Goal: Navigation & Orientation: Find specific page/section

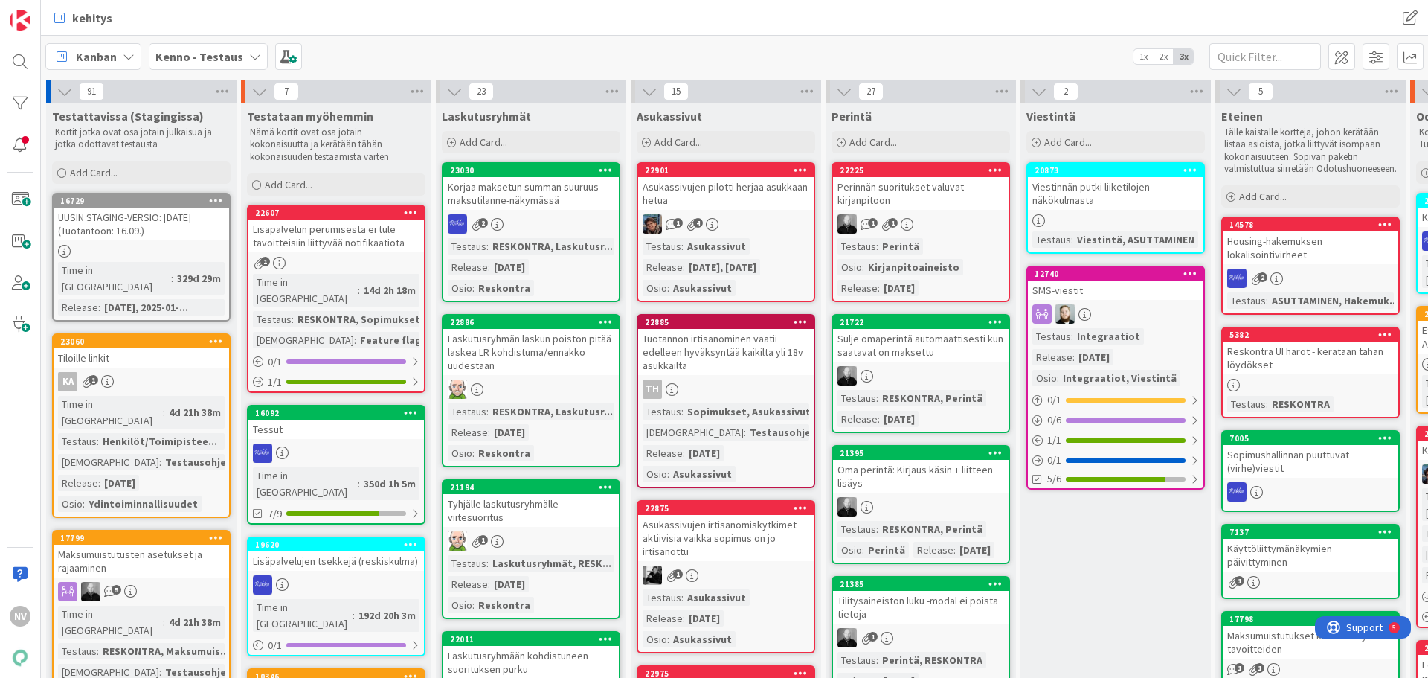
click at [249, 54] on icon at bounding box center [255, 57] width 12 height 12
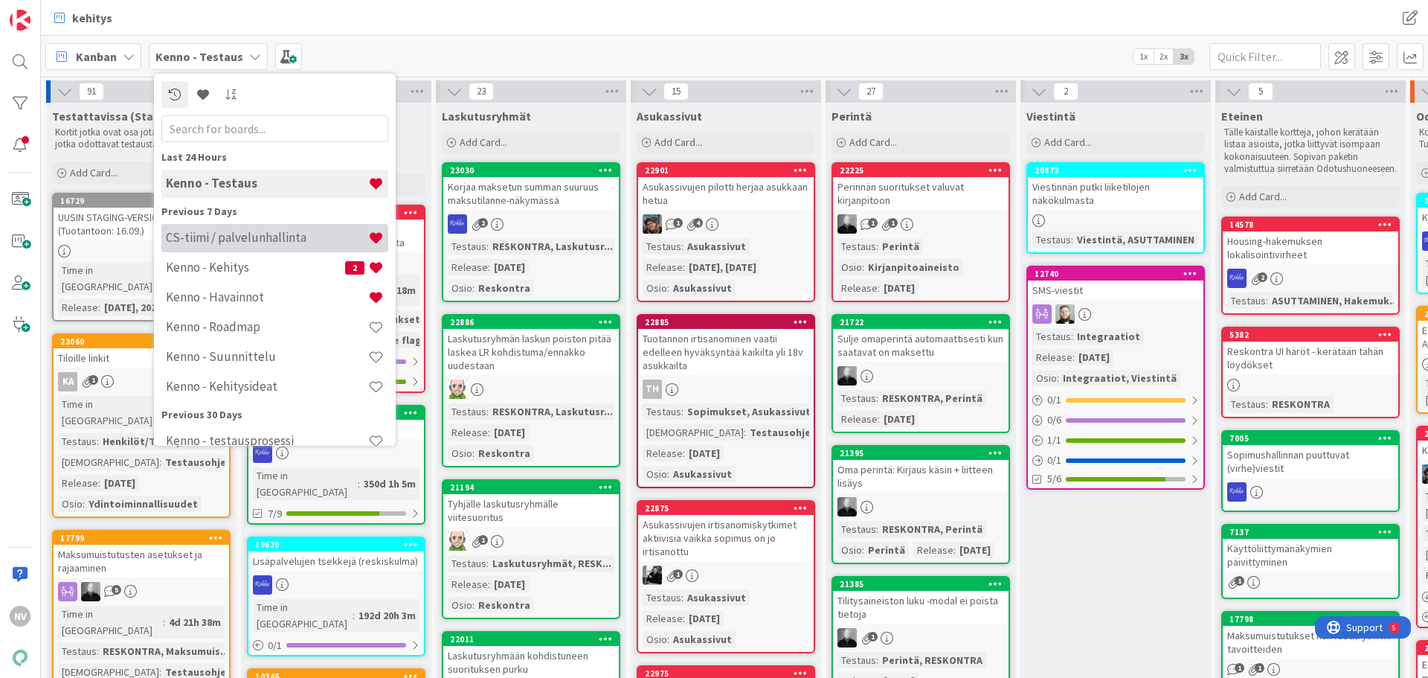
click at [228, 239] on h4 "CS-tiimi / palvelunhallinta" at bounding box center [267, 237] width 202 height 15
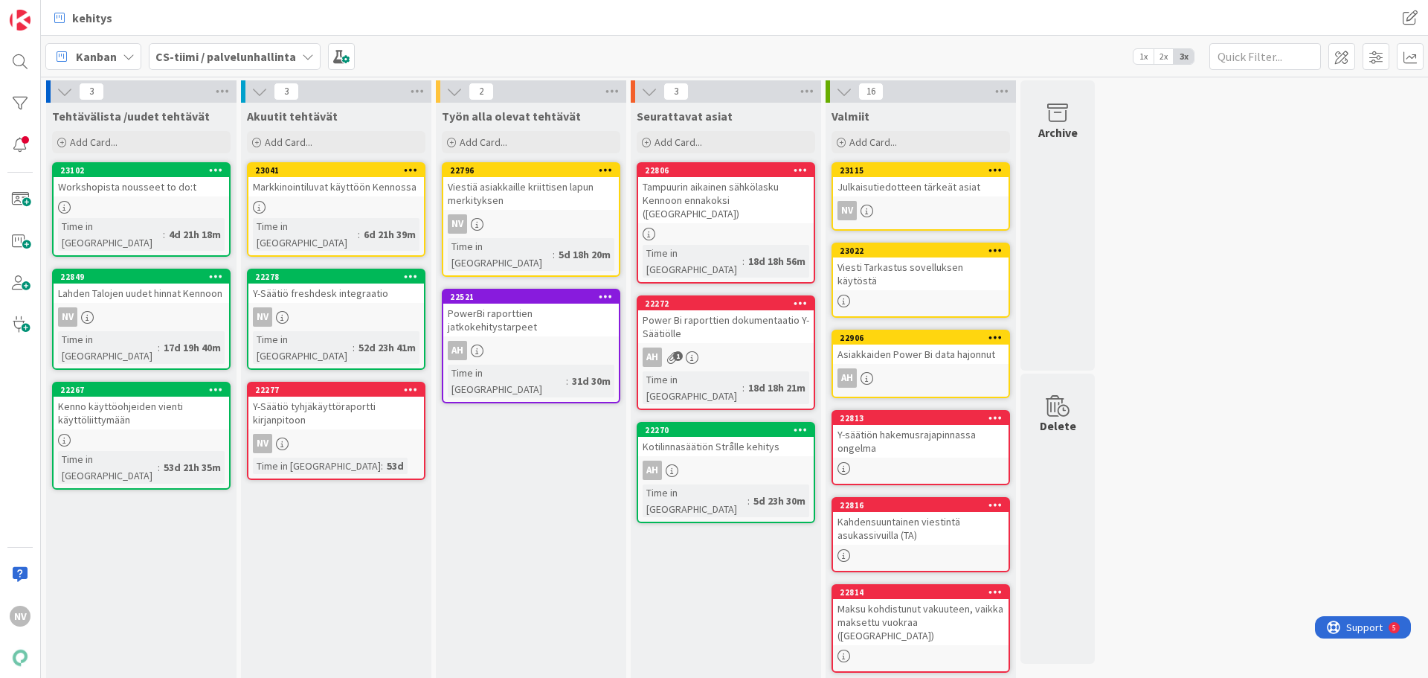
click at [481, 182] on div "Viestiä asiakkaille kriittisen lapun merkityksen" at bounding box center [531, 193] width 176 height 33
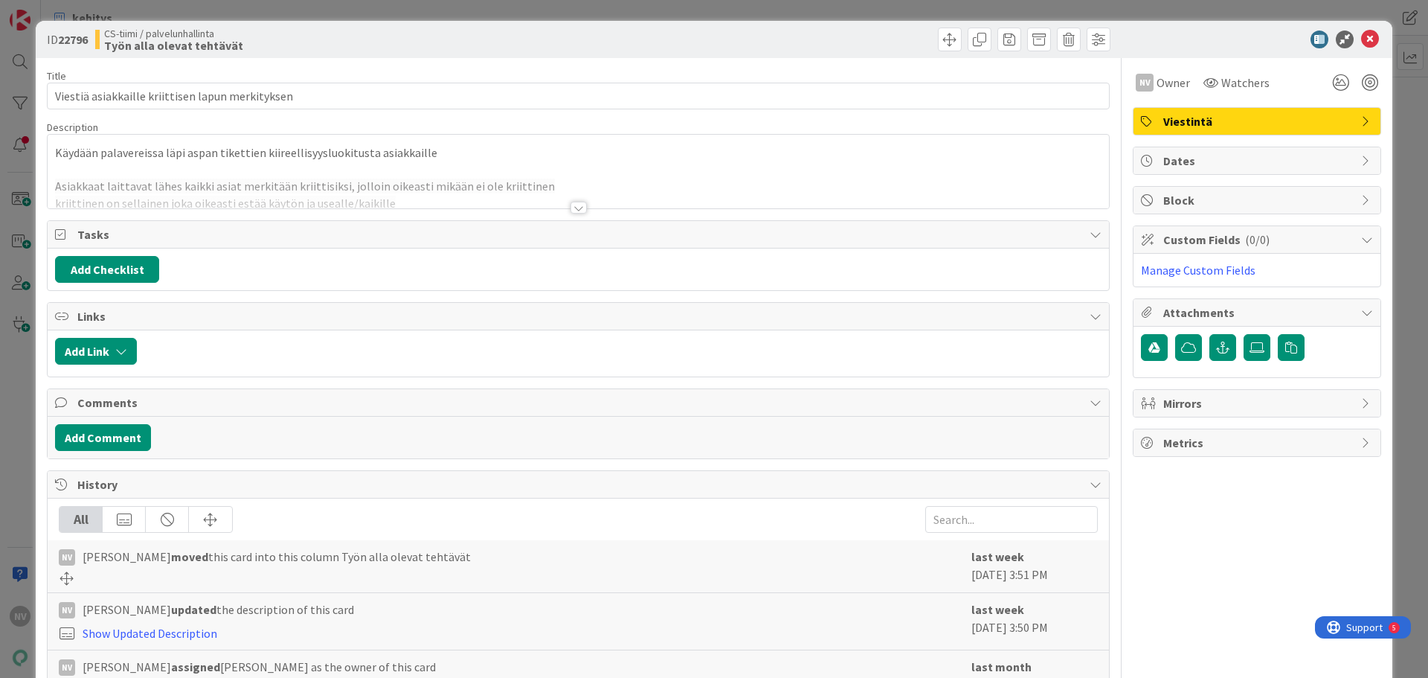
click at [571, 207] on div at bounding box center [578, 208] width 16 height 12
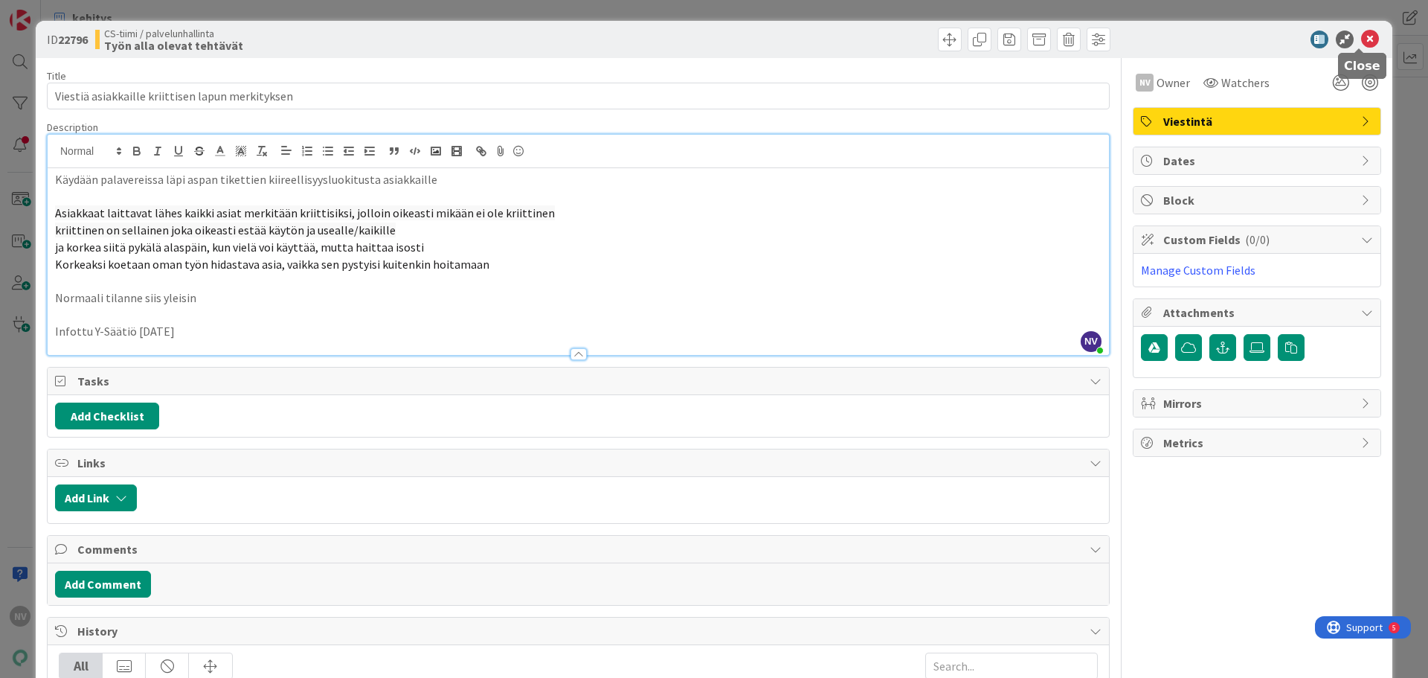
click at [1363, 40] on icon at bounding box center [1370, 39] width 18 height 18
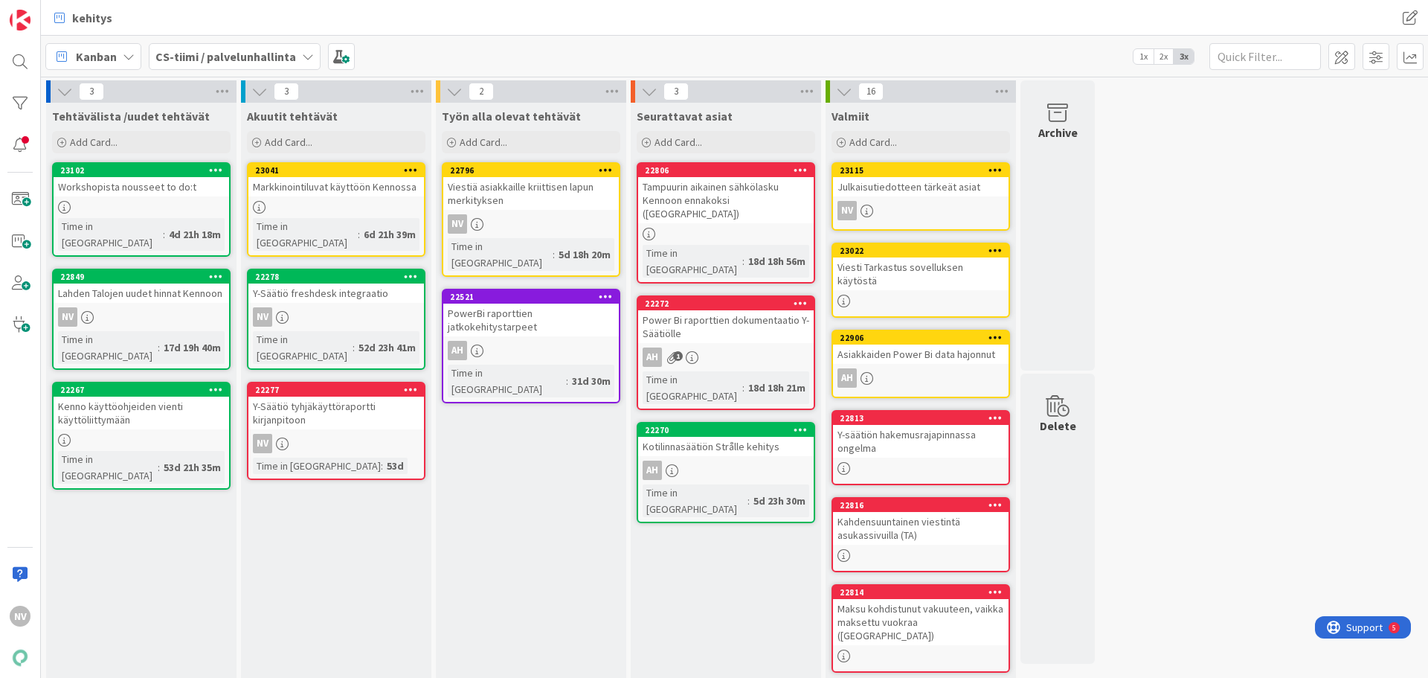
click at [916, 191] on div "Julkaisutiedotteen tärkeät asiat" at bounding box center [921, 186] width 176 height 19
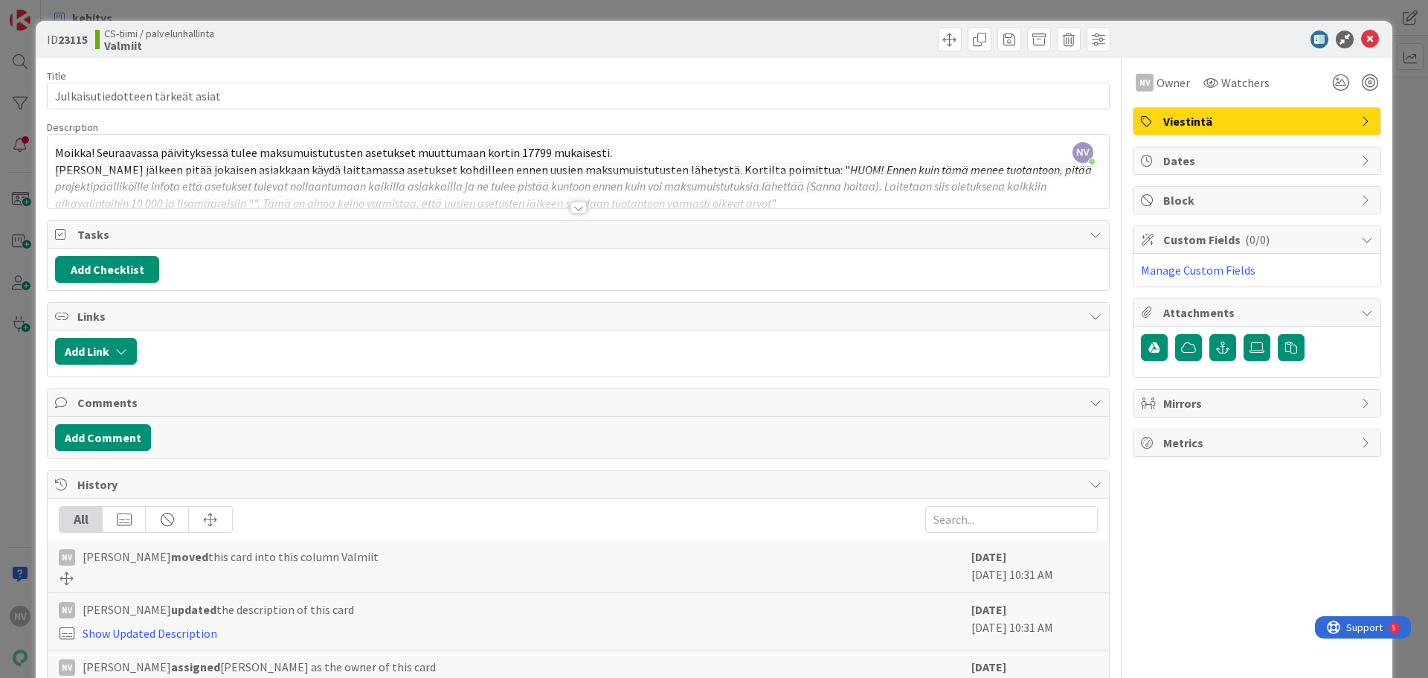
click at [570, 207] on div at bounding box center [578, 208] width 16 height 12
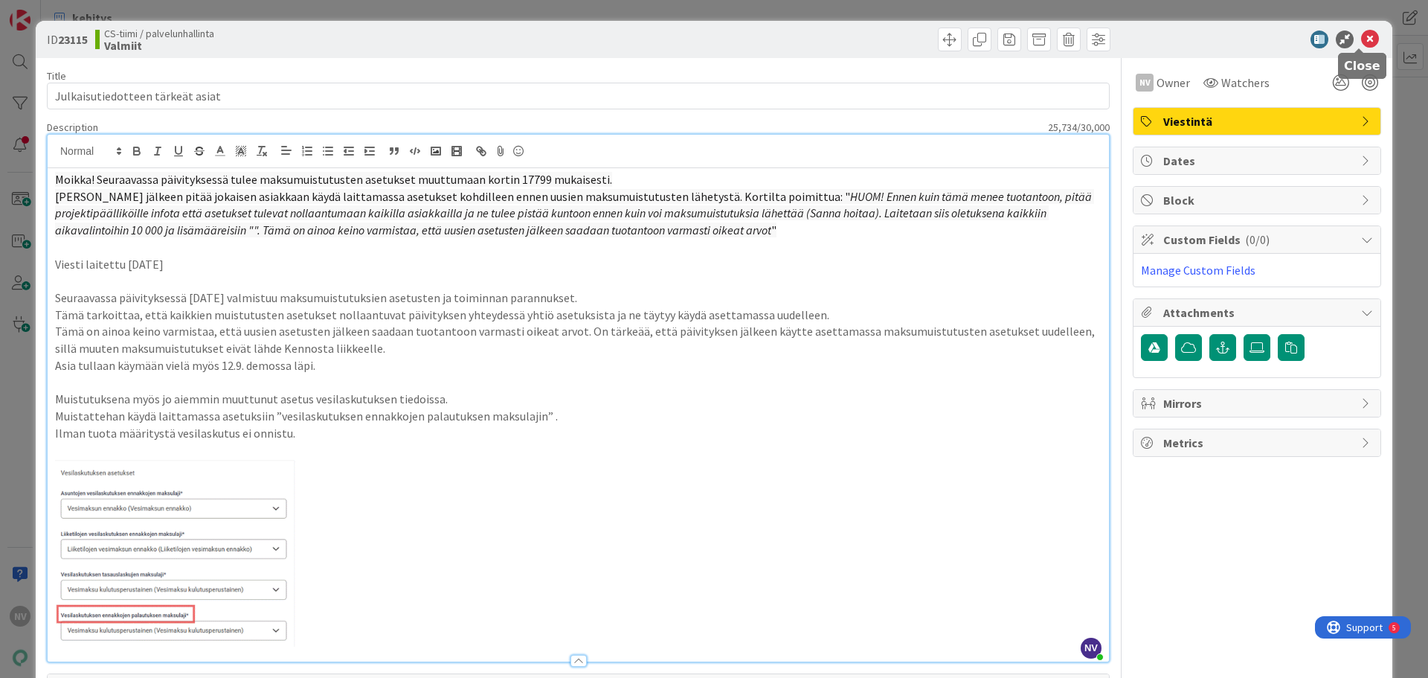
click at [1361, 39] on icon at bounding box center [1370, 39] width 18 height 18
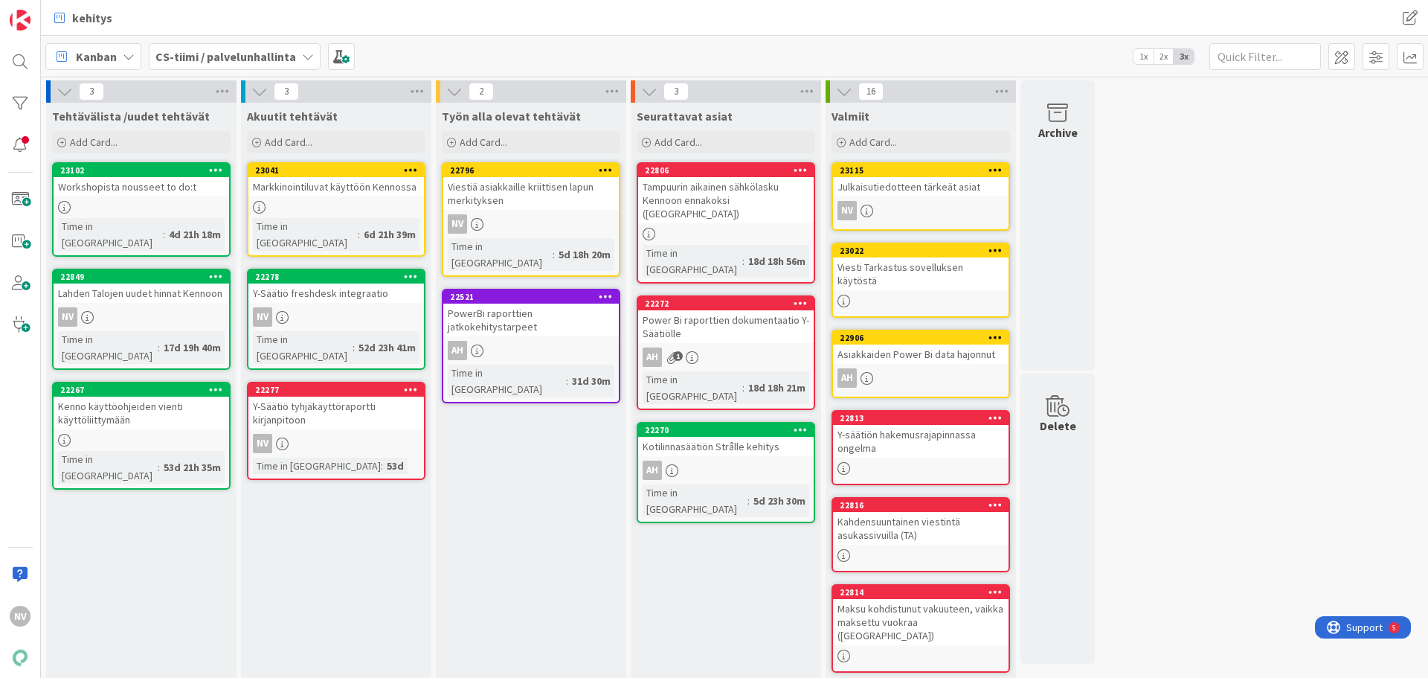
click at [757, 194] on div "Tampuurin aikainen sähkölasku Kennoon ennakoksi ([GEOGRAPHIC_DATA])" at bounding box center [726, 200] width 176 height 46
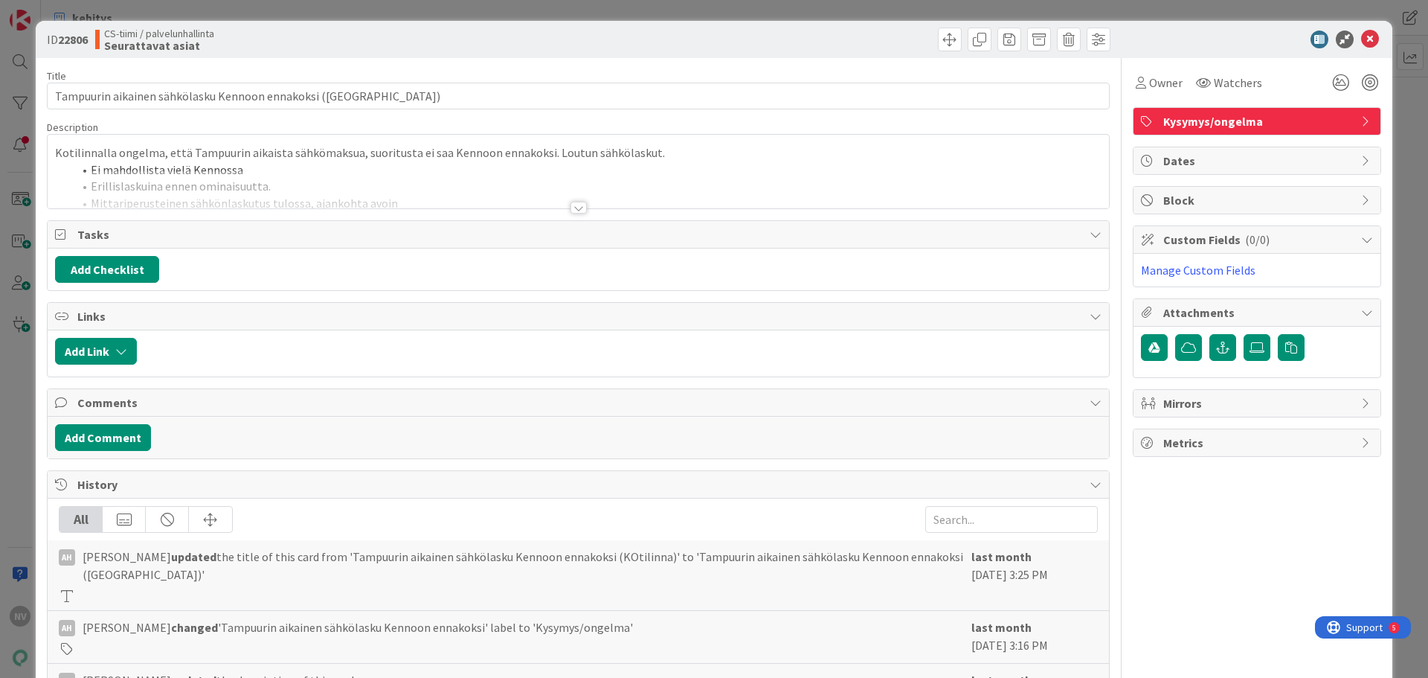
click at [571, 205] on div at bounding box center [578, 208] width 16 height 12
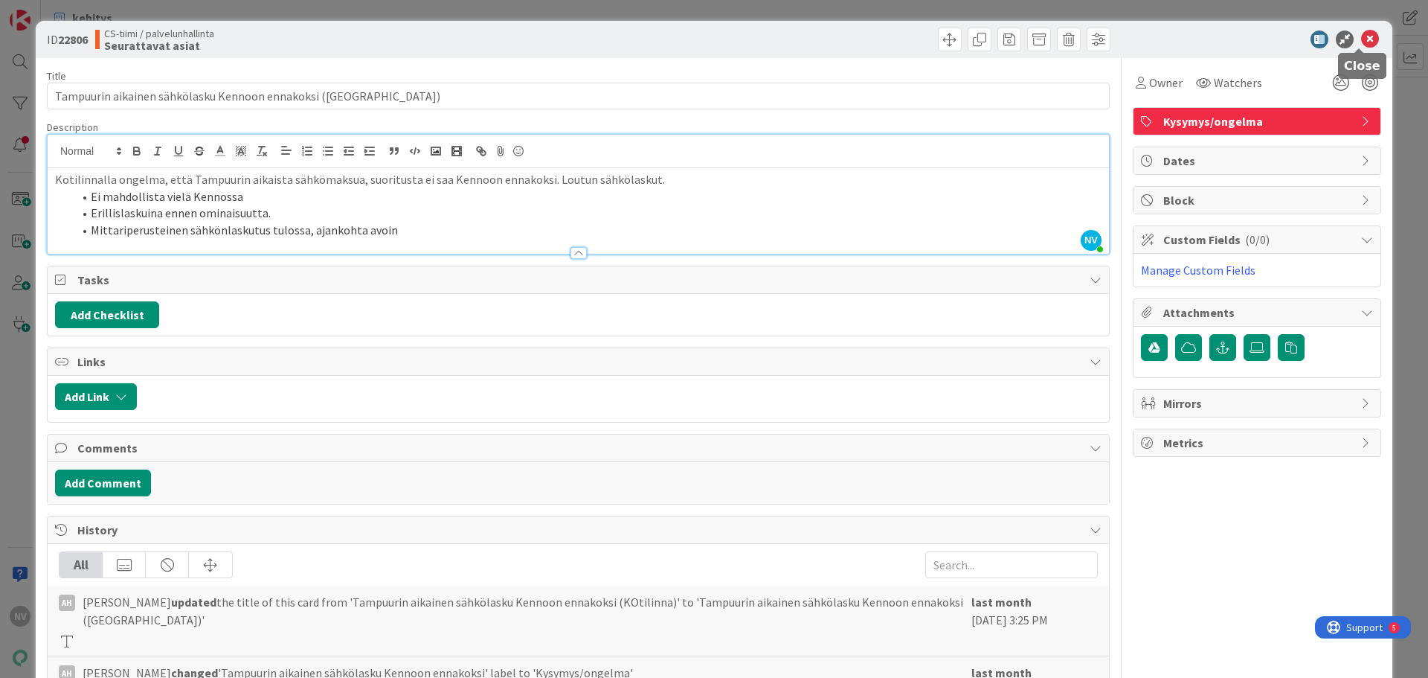
click at [1361, 38] on icon at bounding box center [1370, 39] width 18 height 18
